Goal: Find specific page/section: Find specific page/section

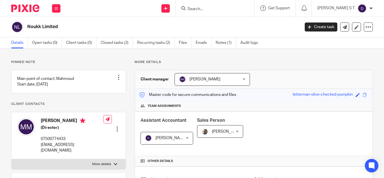
click at [207, 8] on input "Search" at bounding box center [212, 9] width 51 height 5
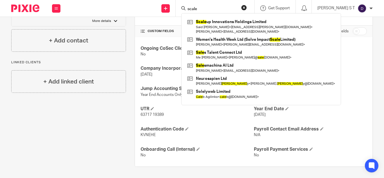
click at [218, 9] on input "scale" at bounding box center [212, 9] width 51 height 5
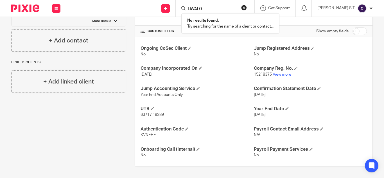
click at [222, 7] on input "TAVALO" at bounding box center [212, 9] width 51 height 5
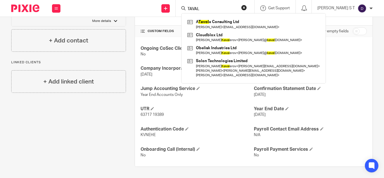
type input "TAVAL"
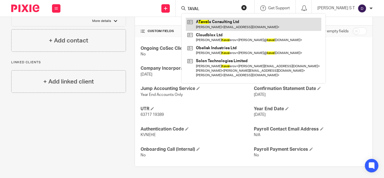
click at [223, 26] on link at bounding box center [253, 24] width 135 height 13
